Goal: Book appointment/travel/reservation

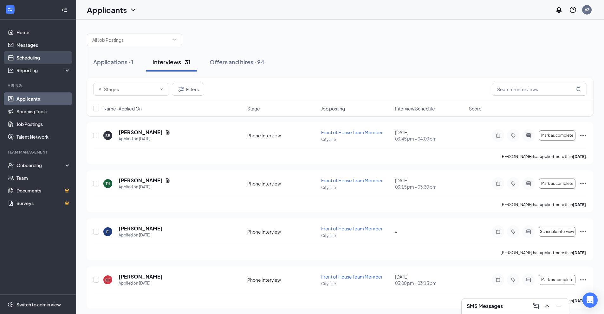
click at [40, 55] on link "Scheduling" at bounding box center [43, 57] width 54 height 13
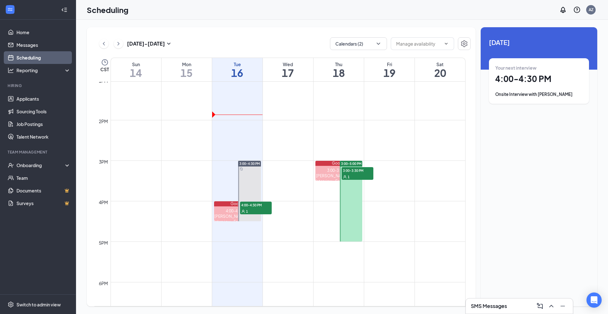
scroll to position [552, 0]
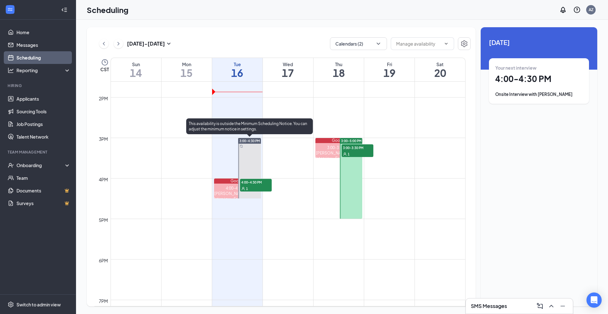
click at [258, 187] on div "1" at bounding box center [256, 188] width 32 height 6
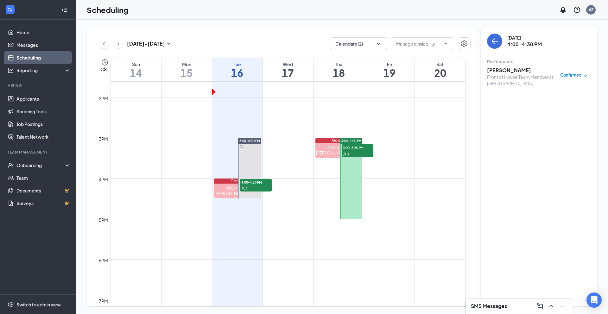
click at [353, 142] on span "3:00-5:00 PM" at bounding box center [351, 141] width 21 height 4
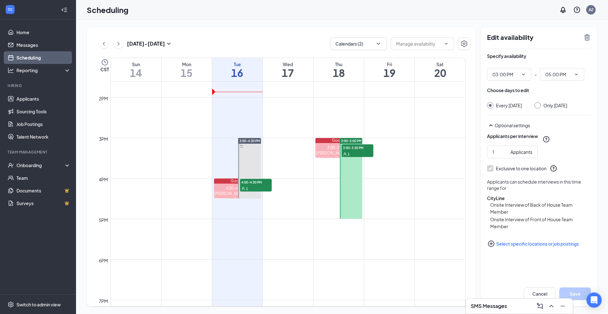
click at [355, 151] on div "1" at bounding box center [358, 154] width 32 height 6
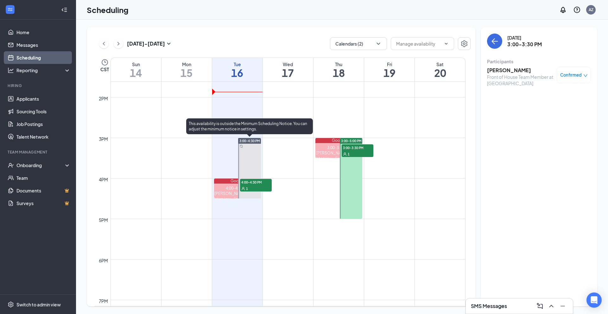
click at [259, 186] on div "1" at bounding box center [256, 188] width 32 height 6
click at [249, 184] on span "4:00-4:30 PM" at bounding box center [256, 182] width 32 height 6
